Goal: Information Seeking & Learning: Learn about a topic

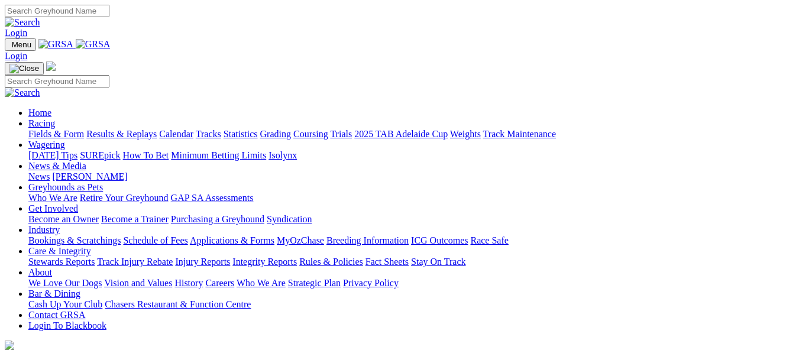
scroll to position [592, 0]
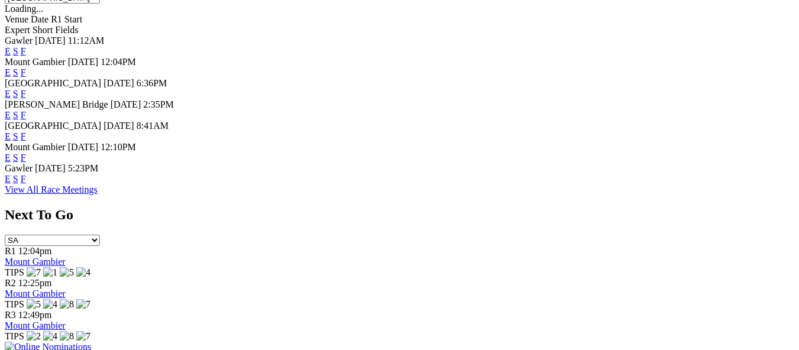
click at [26, 110] on link "F" at bounding box center [23, 115] width 5 height 10
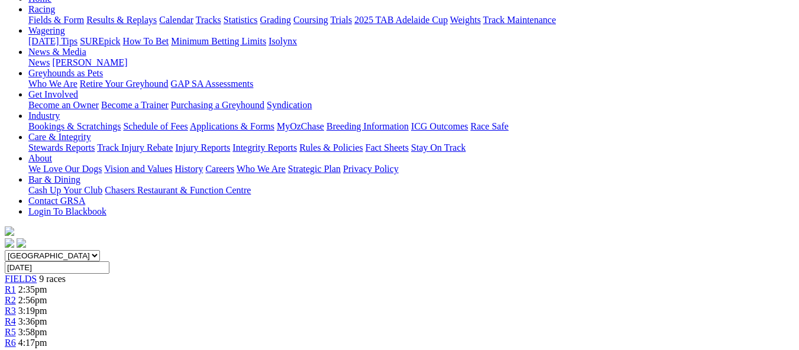
scroll to position [118, 0]
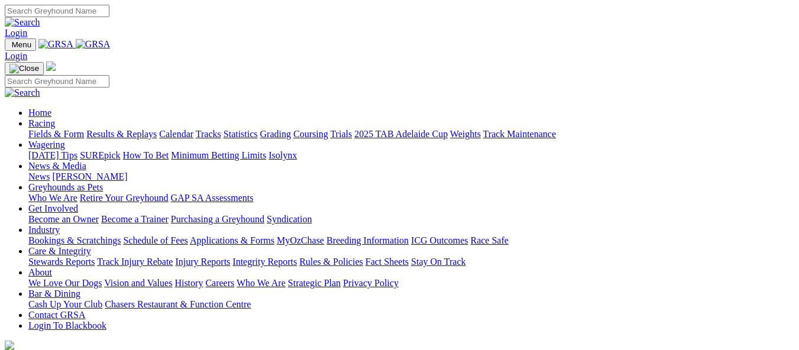
scroll to position [355, 0]
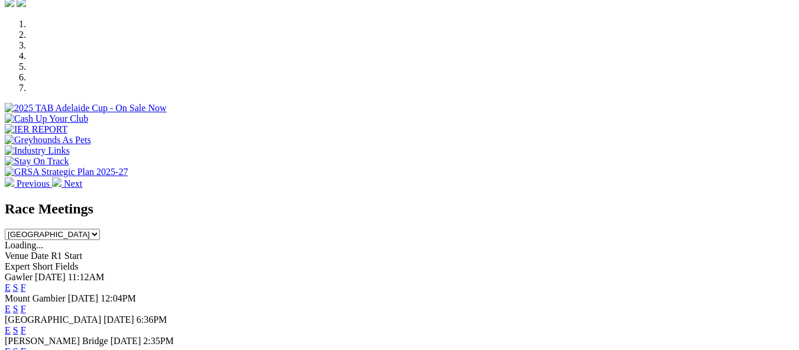
click at [26, 347] on link "F" at bounding box center [23, 352] width 5 height 10
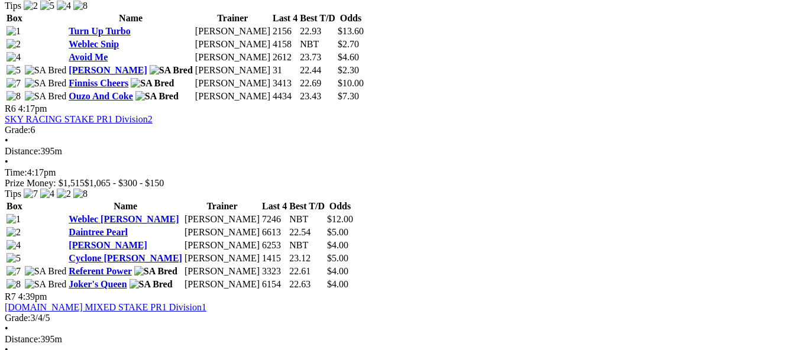
scroll to position [1360, 0]
